Goal: Transaction & Acquisition: Download file/media

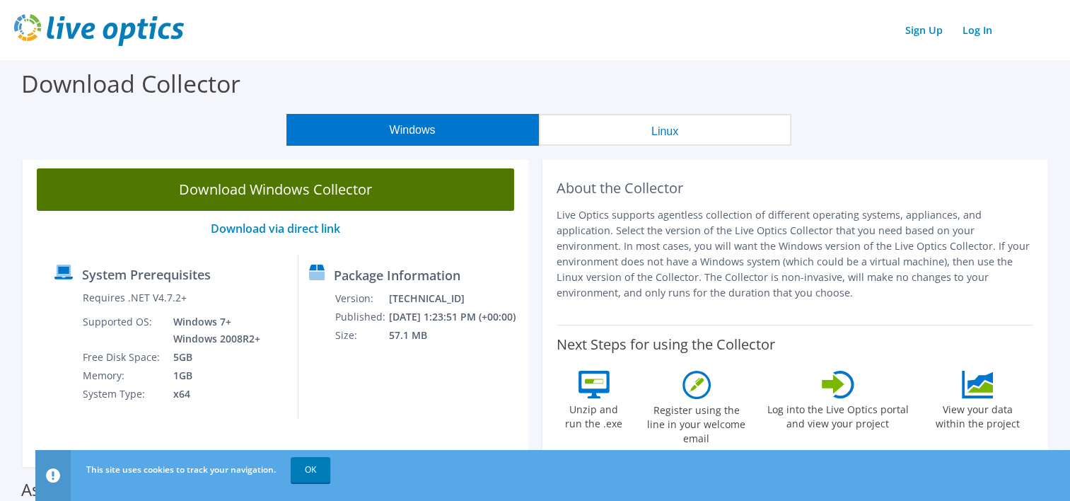
click at [353, 195] on link "Download Windows Collector" at bounding box center [275, 189] width 477 height 42
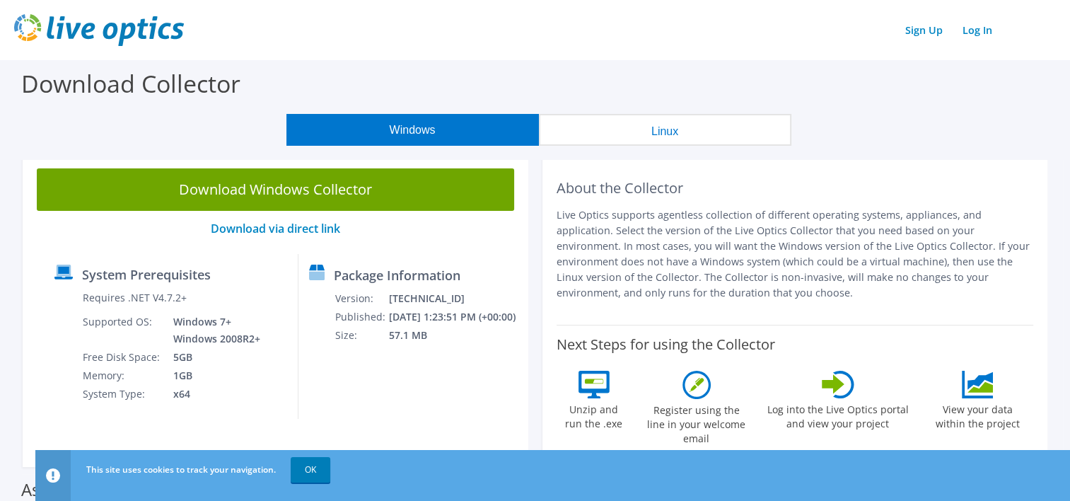
click at [672, 237] on p "Live Optics supports agentless collection of different operating systems, appli…" at bounding box center [794, 253] width 477 height 93
drag, startPoint x: 733, startPoint y: 225, endPoint x: 941, endPoint y: 232, distance: 208.0
click at [941, 232] on p "Live Optics supports agentless collection of different operating systems, appli…" at bounding box center [794, 253] width 477 height 93
drag, startPoint x: 561, startPoint y: 242, endPoint x: 569, endPoint y: 243, distance: 7.8
click at [562, 242] on p "Live Optics supports agentless collection of different operating systems, appli…" at bounding box center [794, 253] width 477 height 93
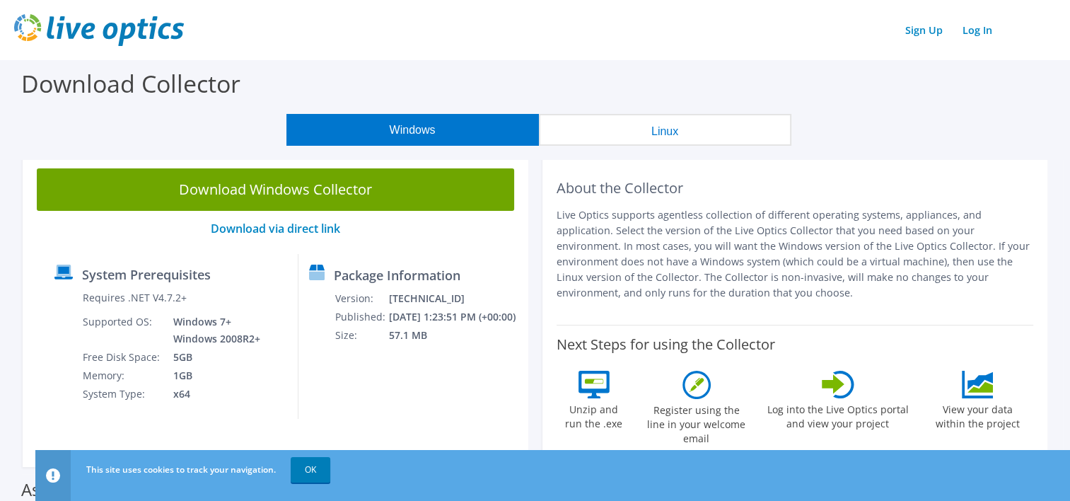
click at [567, 243] on p "Live Optics supports agentless collection of different operating systems, appli…" at bounding box center [794, 253] width 477 height 93
drag, startPoint x: 569, startPoint y: 243, endPoint x: 837, endPoint y: 248, distance: 268.0
click at [837, 248] on p "Live Optics supports agentless collection of different operating systems, appli…" at bounding box center [794, 253] width 477 height 93
drag, startPoint x: 837, startPoint y: 248, endPoint x: 807, endPoint y: 247, distance: 29.7
click at [807, 247] on p "Live Optics supports agentless collection of different operating systems, appli…" at bounding box center [794, 253] width 477 height 93
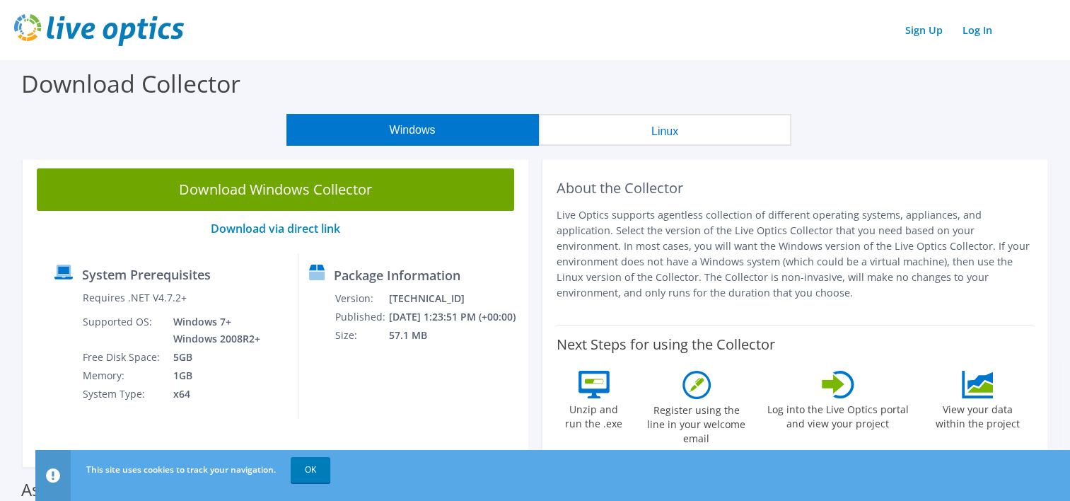
click at [766, 271] on p "Live Optics supports agentless collection of different operating systems, appli…" at bounding box center [794, 253] width 477 height 93
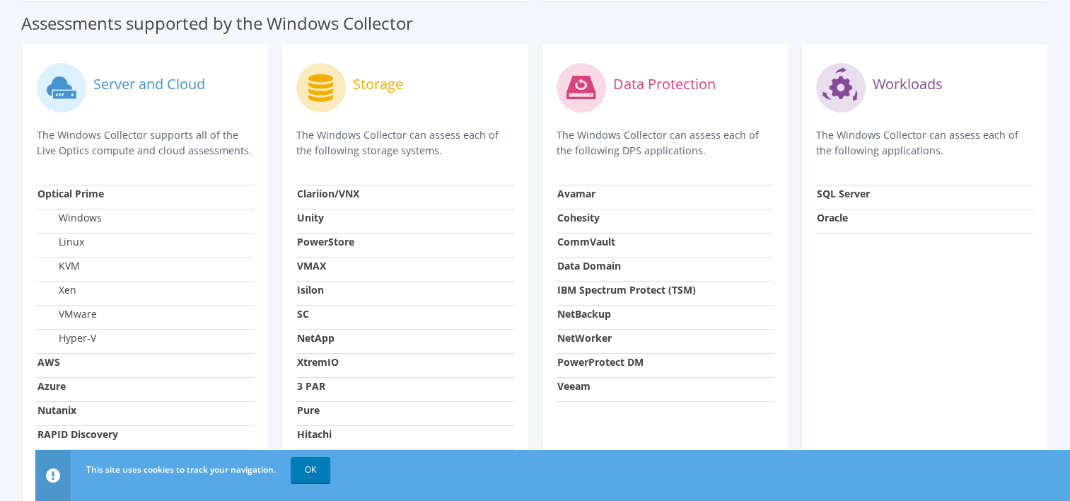
scroll to position [563, 0]
